Goal: Information Seeking & Learning: Learn about a topic

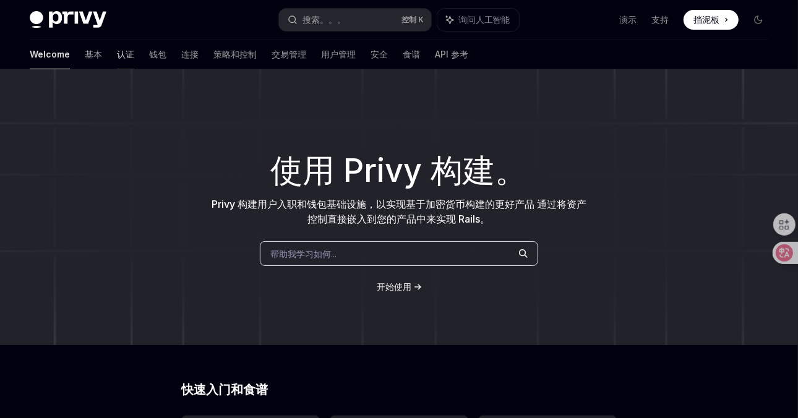
click at [117, 54] on font "认证" at bounding box center [125, 54] width 17 height 12
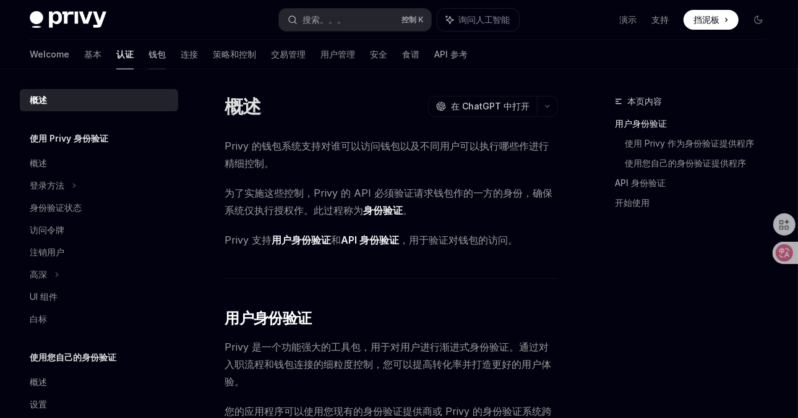
click at [149, 51] on font "钱包" at bounding box center [157, 54] width 17 height 12
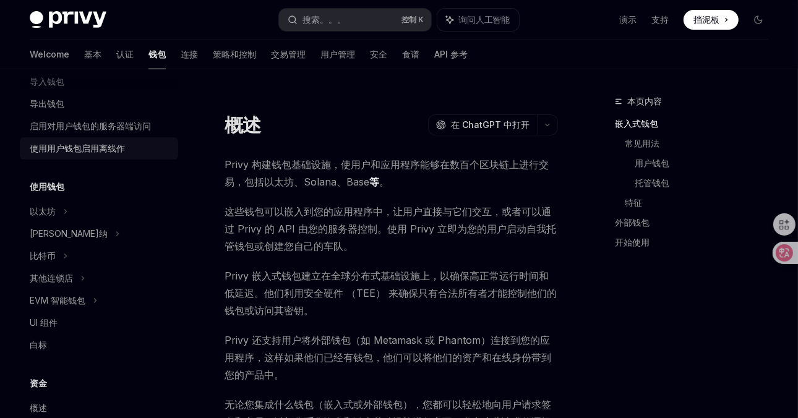
scroll to position [186, 0]
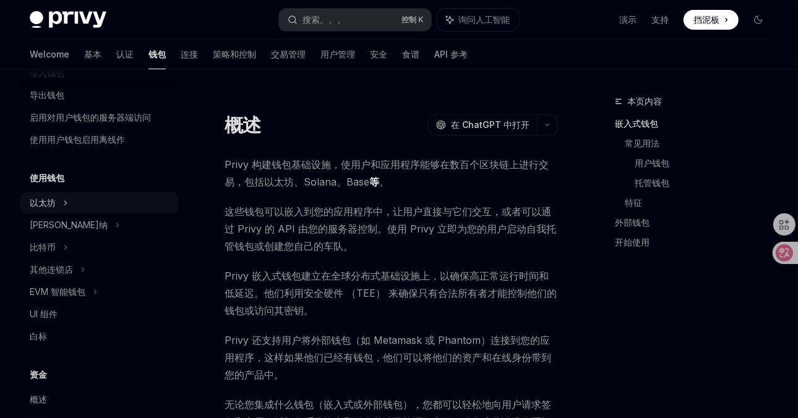
click at [47, 14] on div "以太坊" at bounding box center [47, 6] width 35 height 15
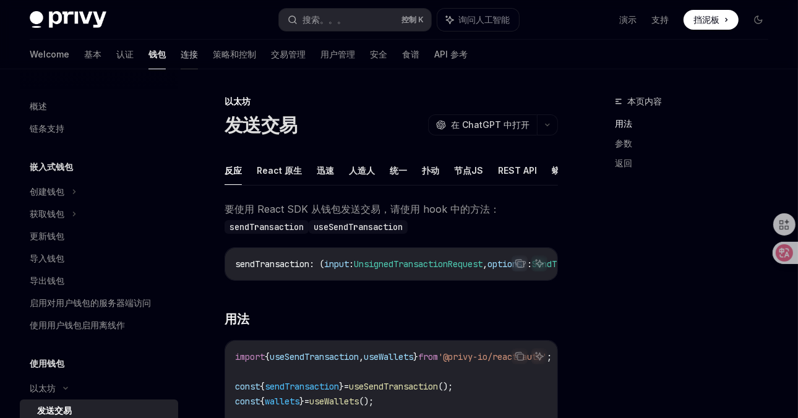
click at [181, 54] on font "连接" at bounding box center [189, 54] width 17 height 12
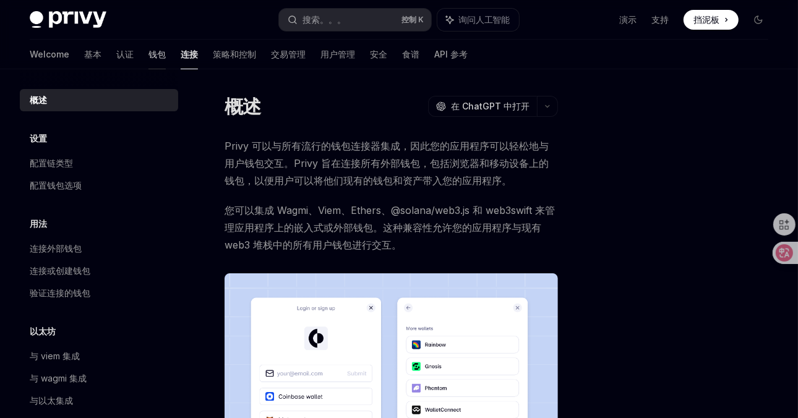
click at [149, 57] on font "钱包" at bounding box center [157, 54] width 17 height 12
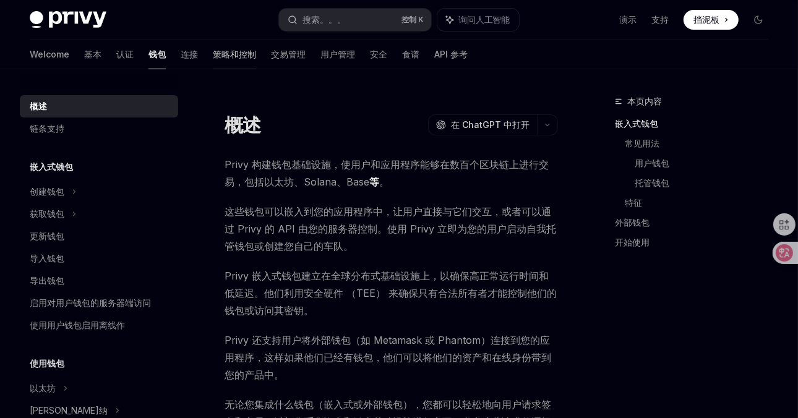
click at [213, 51] on font "策略和控制" at bounding box center [234, 54] width 43 height 12
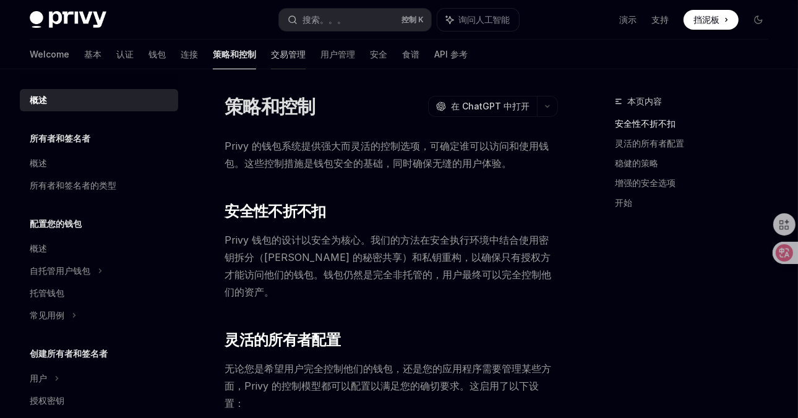
click at [271, 56] on font "交易管理" at bounding box center [288, 54] width 35 height 12
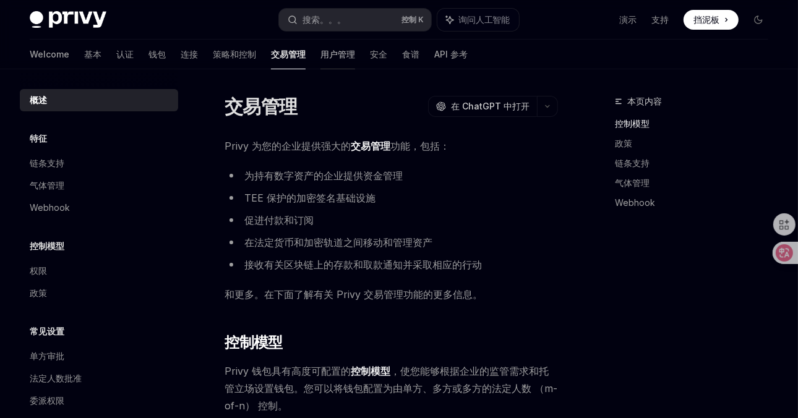
click at [321, 59] on font "用户管理" at bounding box center [338, 54] width 35 height 12
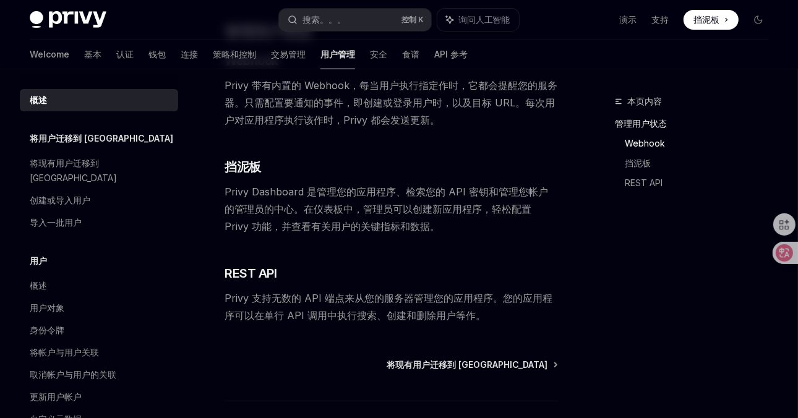
scroll to position [248, 0]
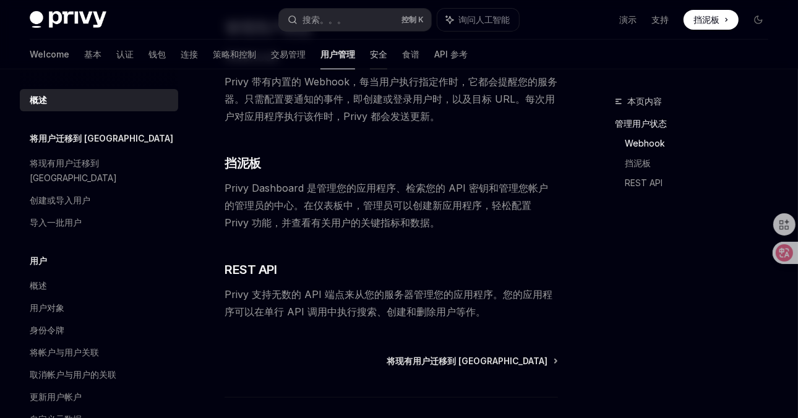
click at [370, 57] on font "安全" at bounding box center [378, 54] width 17 height 12
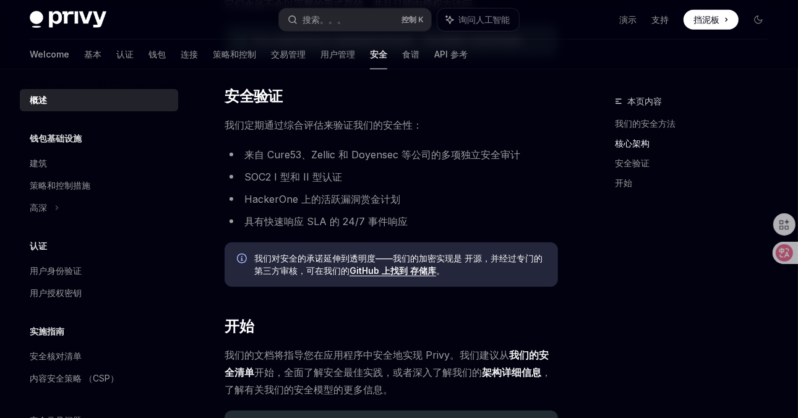
scroll to position [681, 0]
click at [402, 57] on font "食谱" at bounding box center [410, 54] width 17 height 12
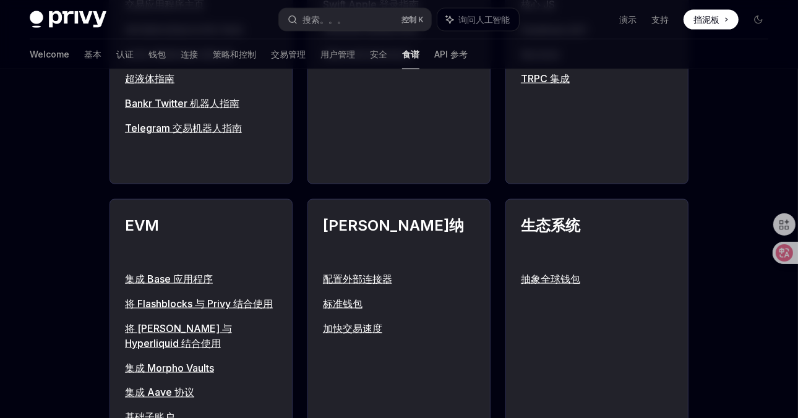
scroll to position [919, 0]
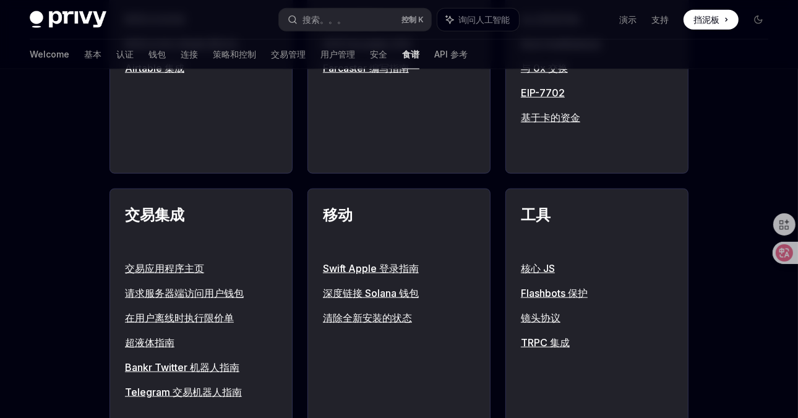
click at [48, 53] on div "Welcome 基本 认证 钱包 连接 策略和控制 交易管理 用户管理 安全 食谱 API 参考" at bounding box center [249, 55] width 438 height 30
click at [84, 56] on font "基本" at bounding box center [92, 54] width 17 height 12
type textarea "*"
